Goal: Task Accomplishment & Management: Use online tool/utility

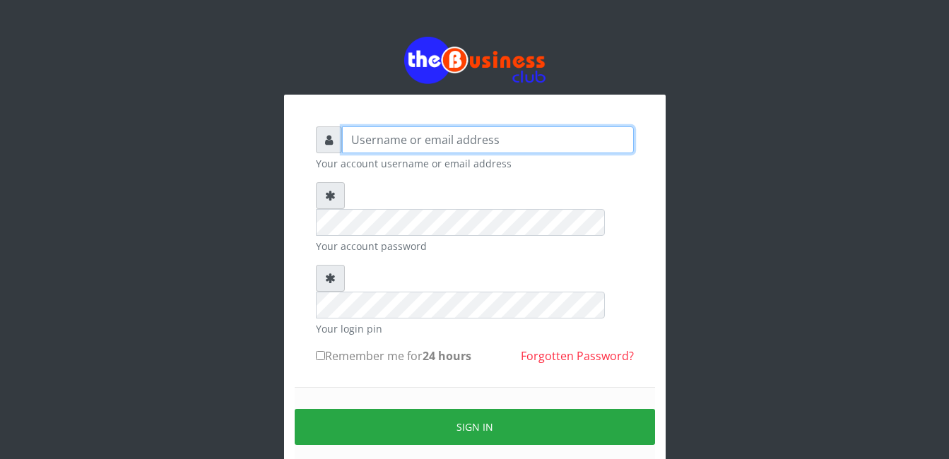
type input "adejimifunmilola829@gmail.com"
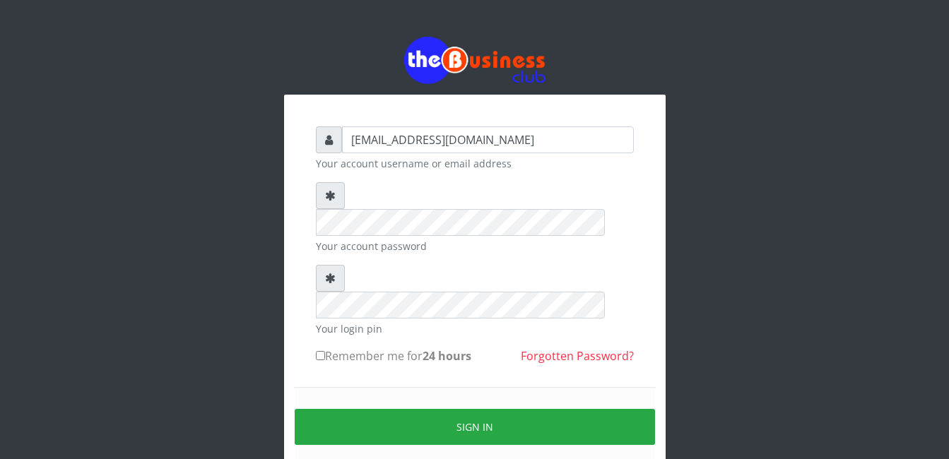
click at [321, 351] on input "Remember me for 24 hours" at bounding box center [320, 355] width 9 height 9
checkbox input "true"
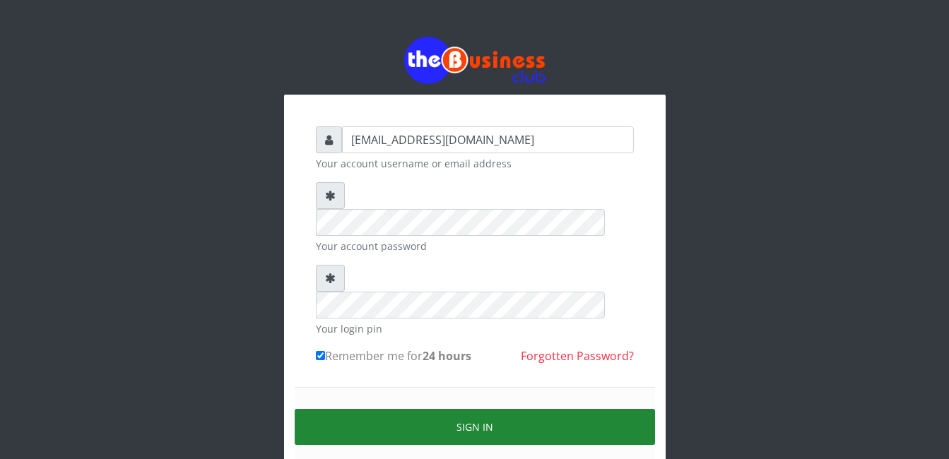
click at [472, 409] on button "Sign in" at bounding box center [475, 427] width 360 height 36
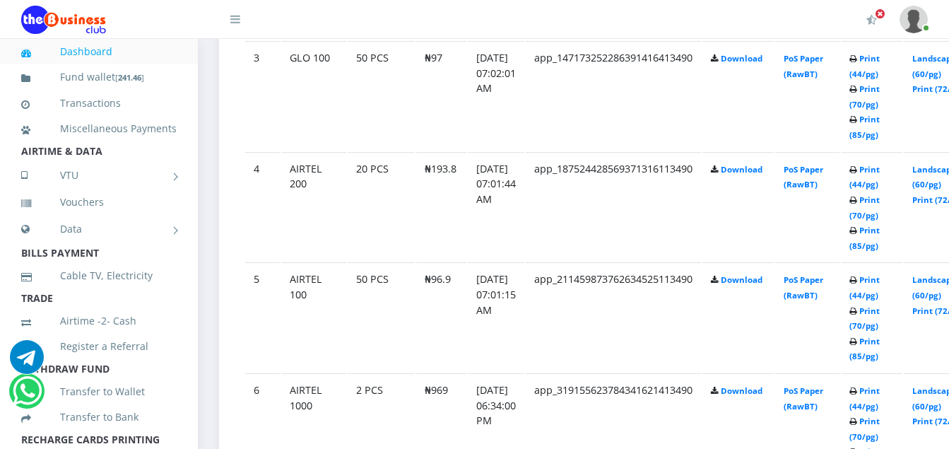
scroll to position [1074, 0]
click at [880, 341] on link "Print (85/pg)" at bounding box center [865, 348] width 30 height 26
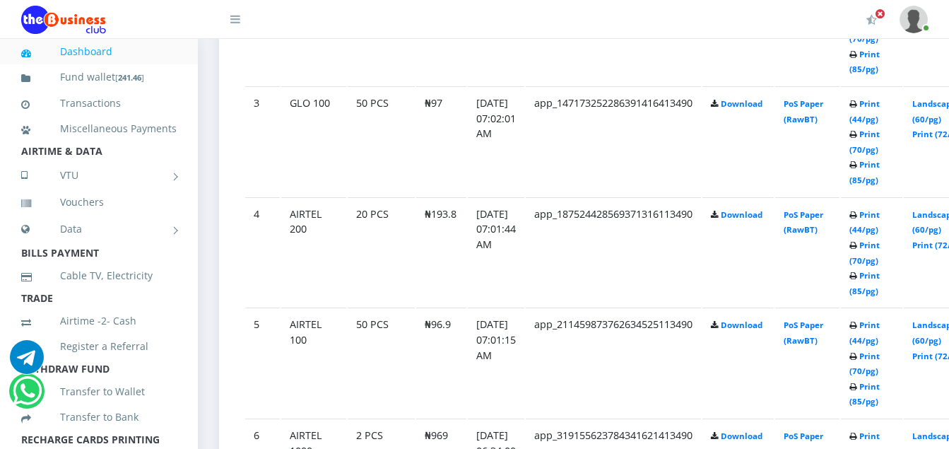
scroll to position [1074, 0]
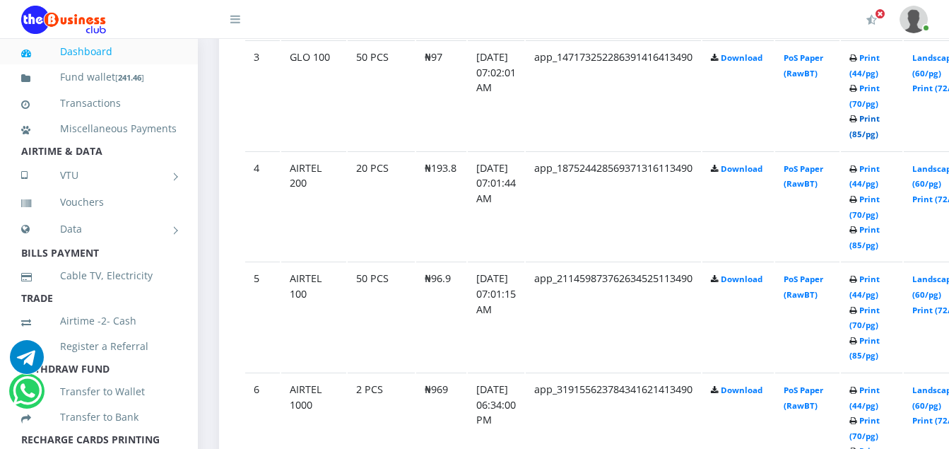
click at [880, 122] on link "Print (85/pg)" at bounding box center [865, 126] width 30 height 26
click at [880, 124] on link "Print (85/pg)" at bounding box center [865, 126] width 30 height 26
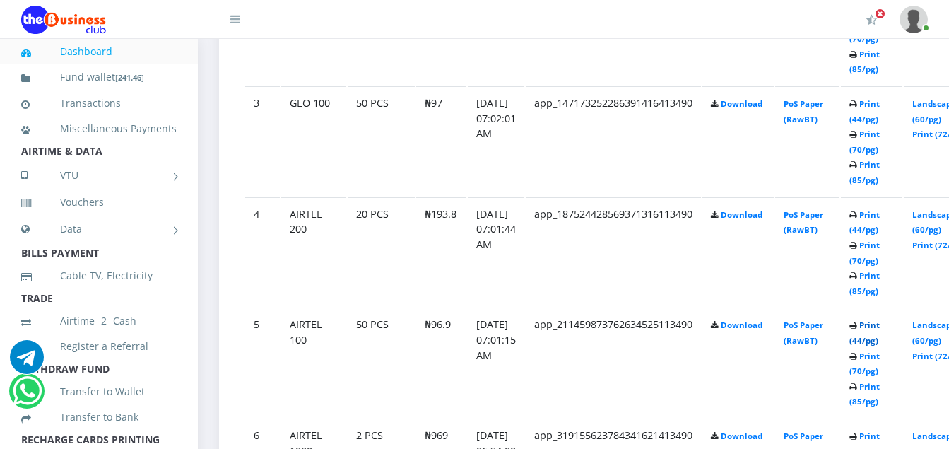
scroll to position [1074, 0]
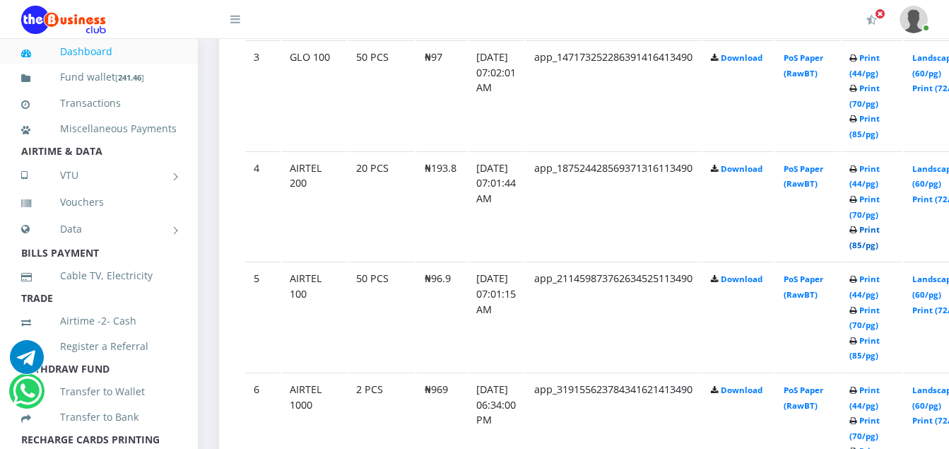
click at [880, 228] on link "Print (85/pg)" at bounding box center [865, 237] width 30 height 26
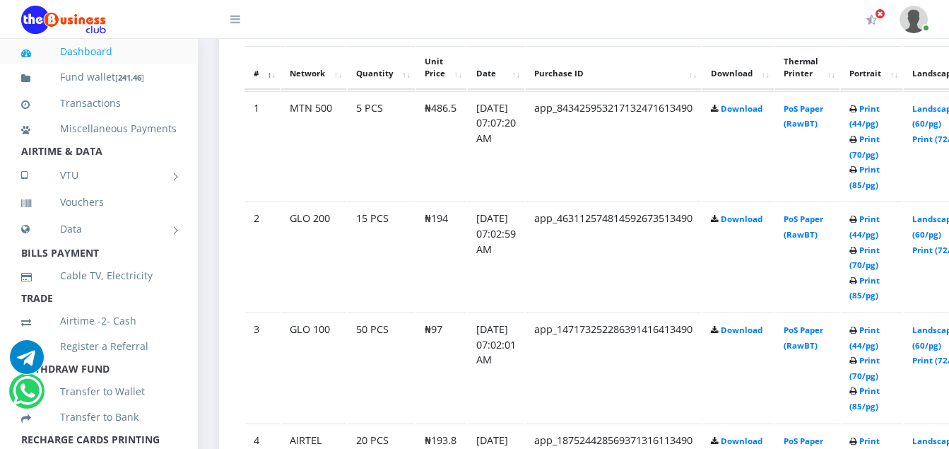
scroll to position [792, 0]
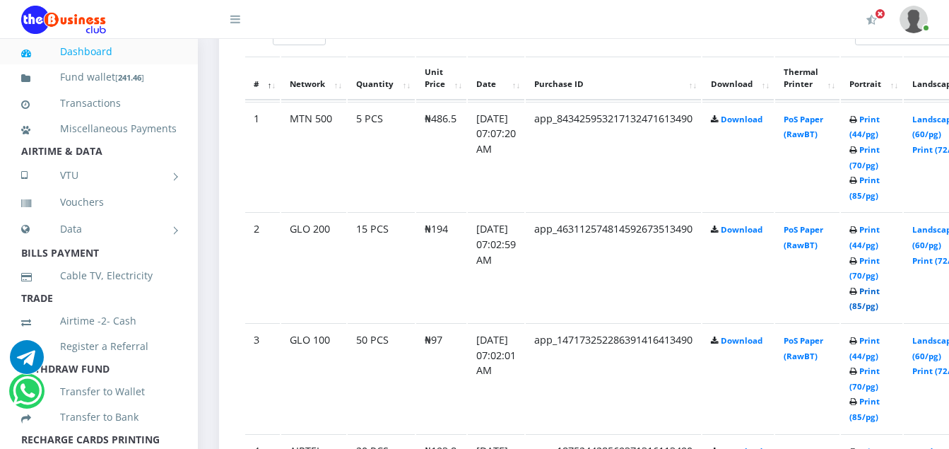
click at [880, 294] on link "Print (85/pg)" at bounding box center [865, 299] width 30 height 26
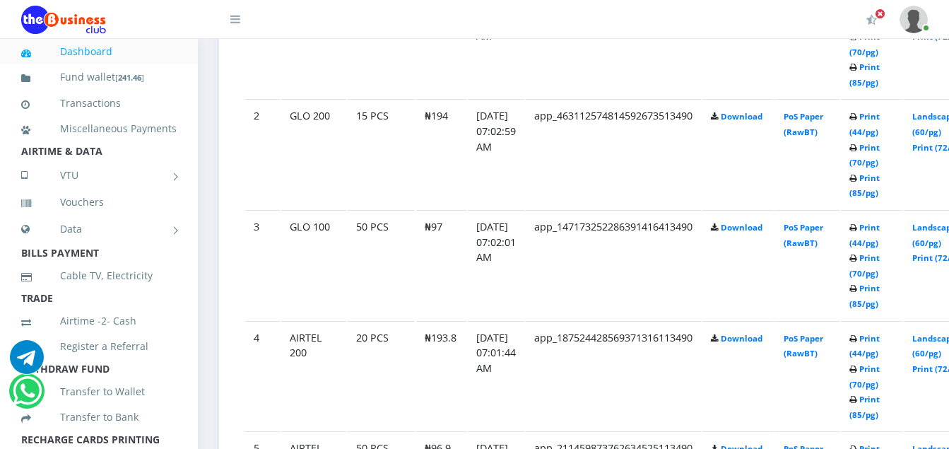
scroll to position [933, 0]
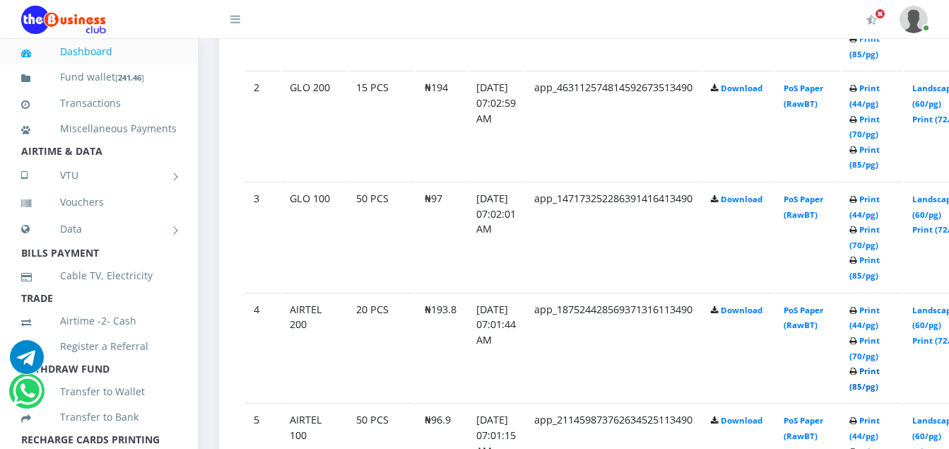
click at [880, 371] on link "Print (85/pg)" at bounding box center [865, 378] width 30 height 26
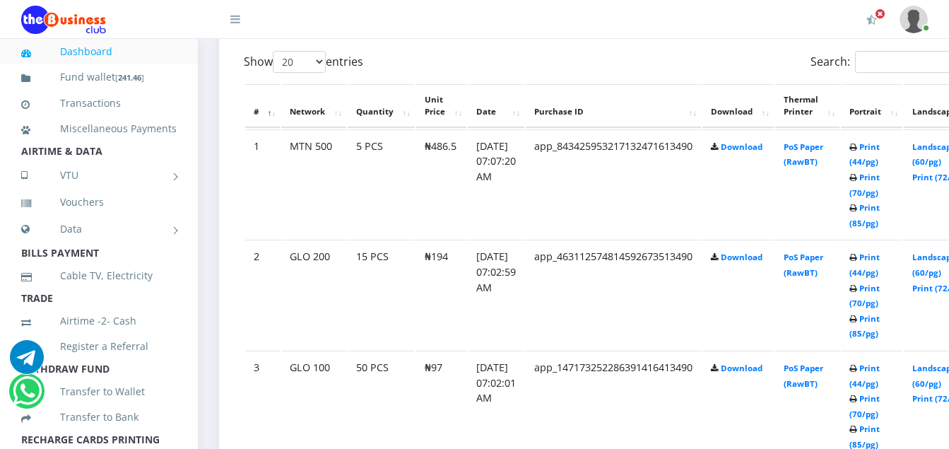
scroll to position [763, 0]
click at [880, 211] on link "Print (85/pg)" at bounding box center [865, 216] width 30 height 26
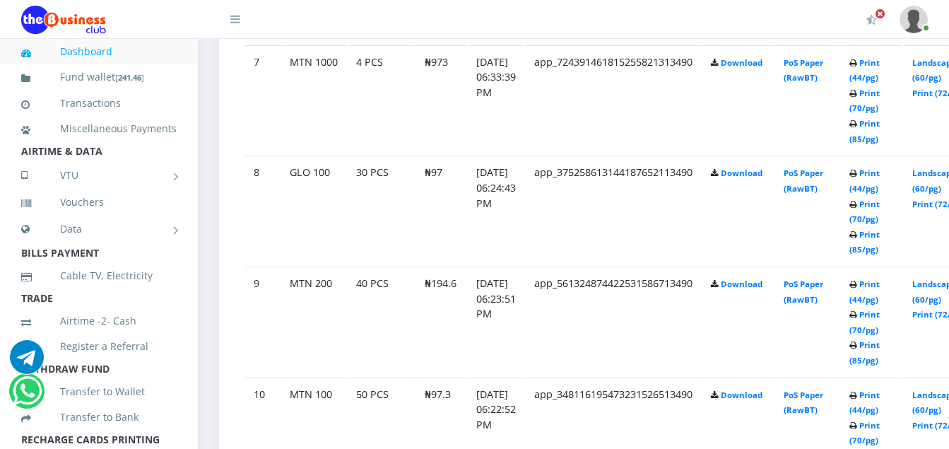
scroll to position [1514, 0]
click at [880, 345] on link "Print (85/pg)" at bounding box center [865, 351] width 30 height 26
